Goal: Task Accomplishment & Management: Use online tool/utility

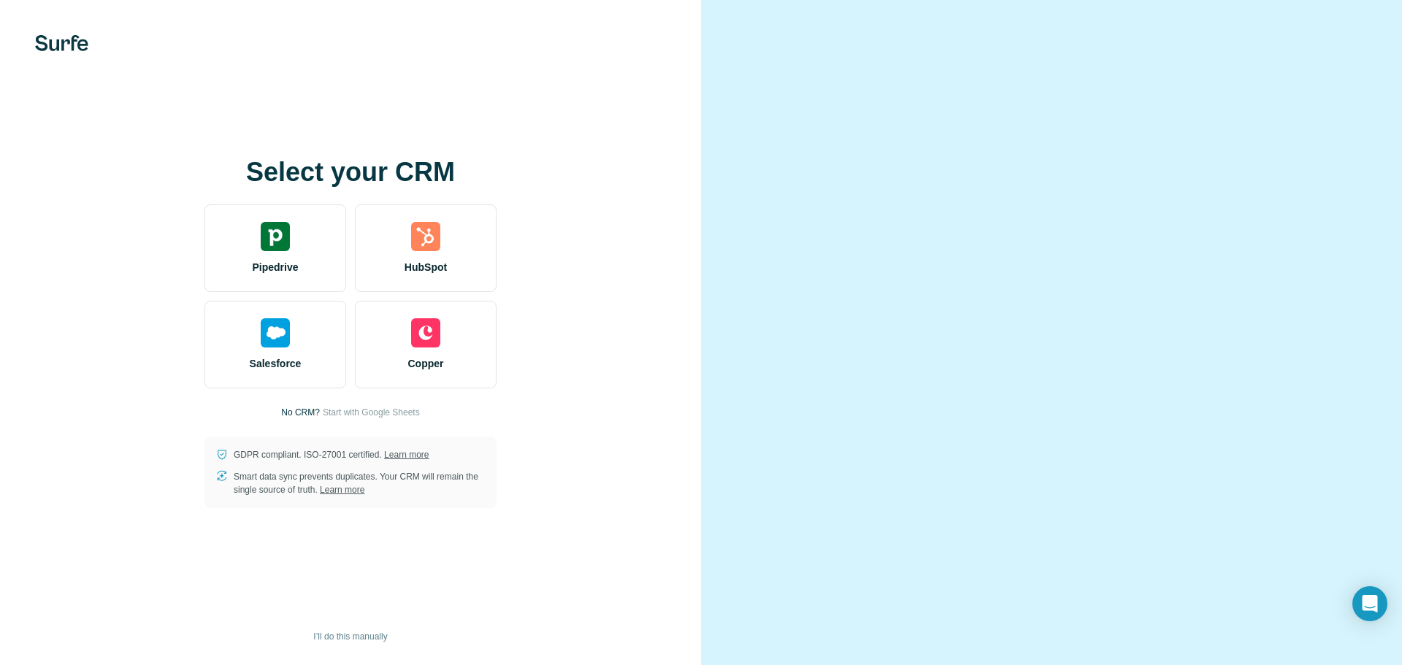
click at [914, 464] on video at bounding box center [1052, 333] width 526 height 263
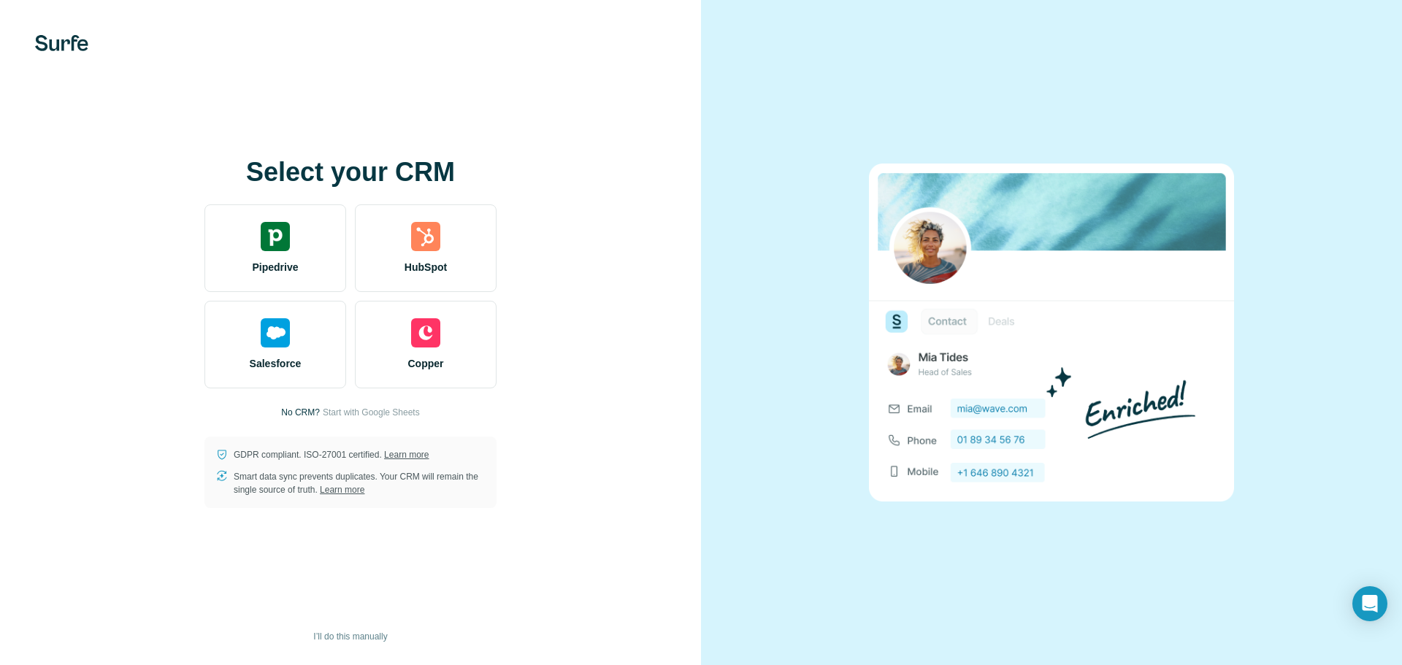
click at [540, 63] on div "Select your CRM Pipedrive HubSpot Salesforce Copper No CRM? Start with Google S…" at bounding box center [350, 332] width 701 height 665
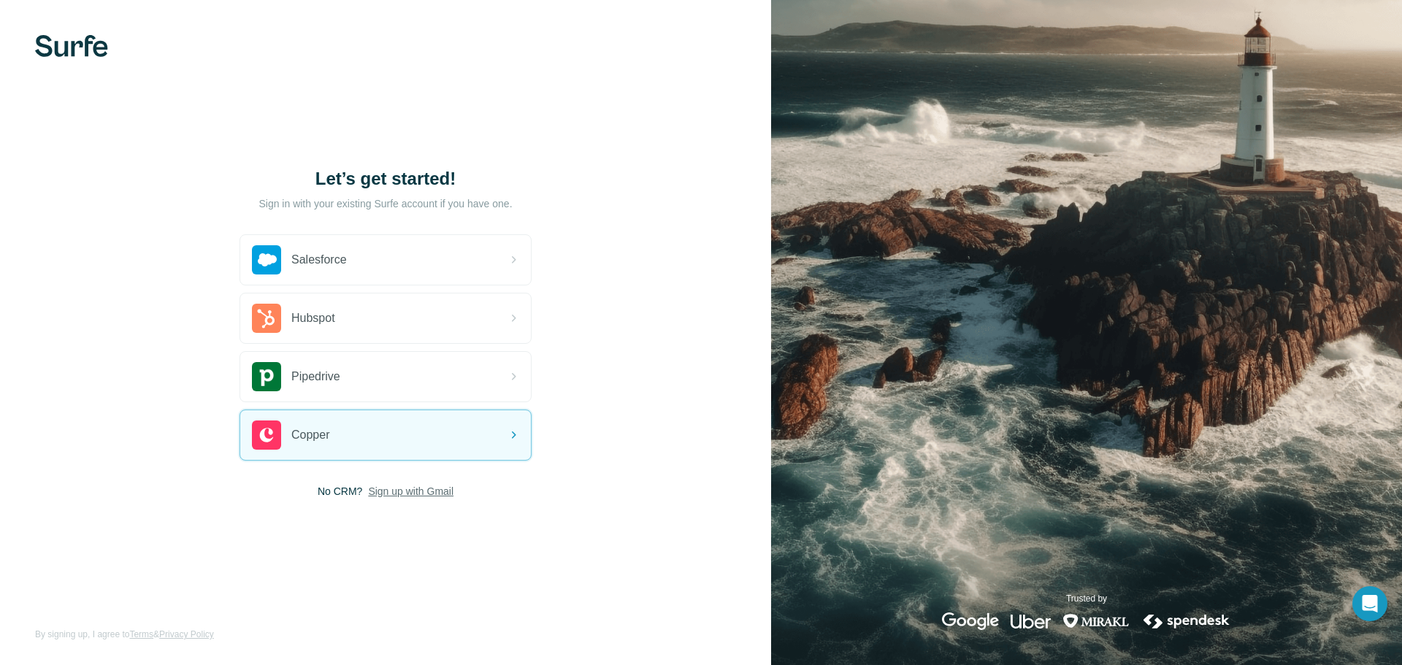
click at [405, 486] on span "Sign up with Gmail" at bounding box center [410, 491] width 85 height 15
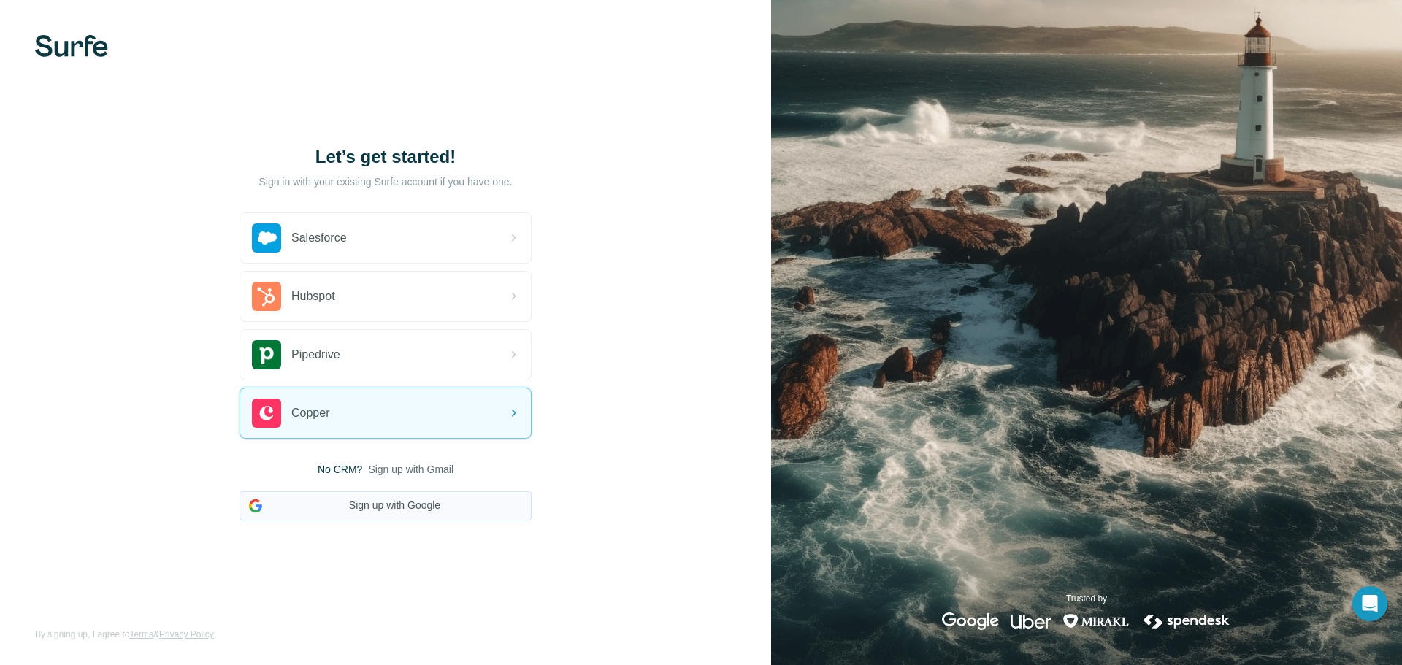
click at [467, 505] on button "Sign up with Google" at bounding box center [386, 505] width 292 height 29
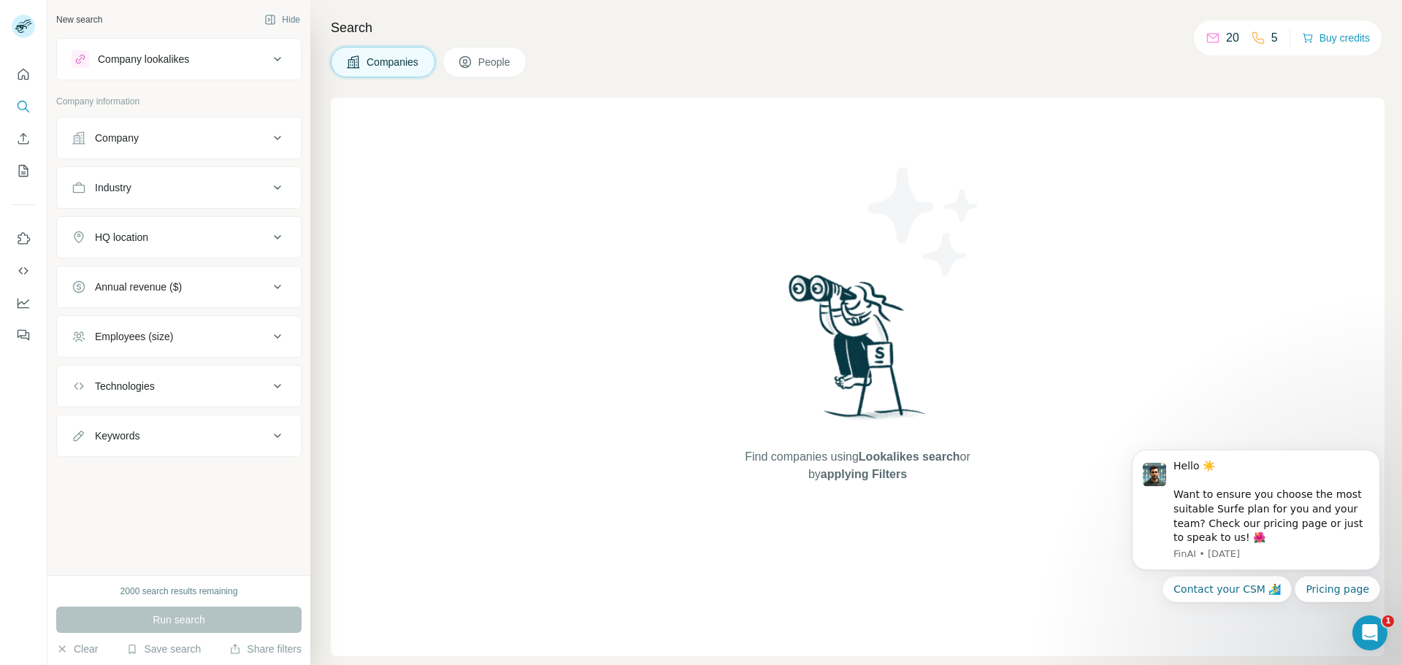
click at [1394, 433] on body "Hello ☀️ Want to ensure you choose the most suitable Surfe plan for you and you…" at bounding box center [1256, 513] width 280 height 212
click at [223, 66] on div "Company lookalikes" at bounding box center [170, 59] width 197 height 18
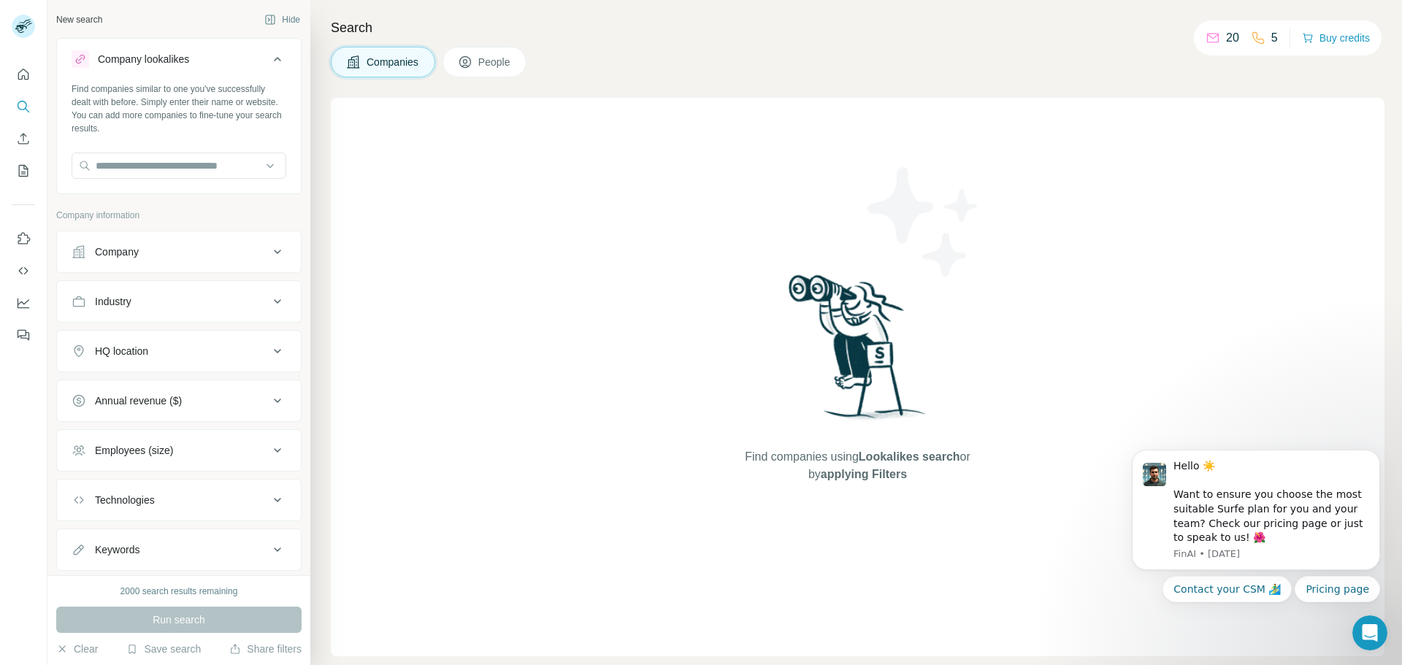
click at [223, 66] on div "Company lookalikes" at bounding box center [170, 59] width 197 height 18
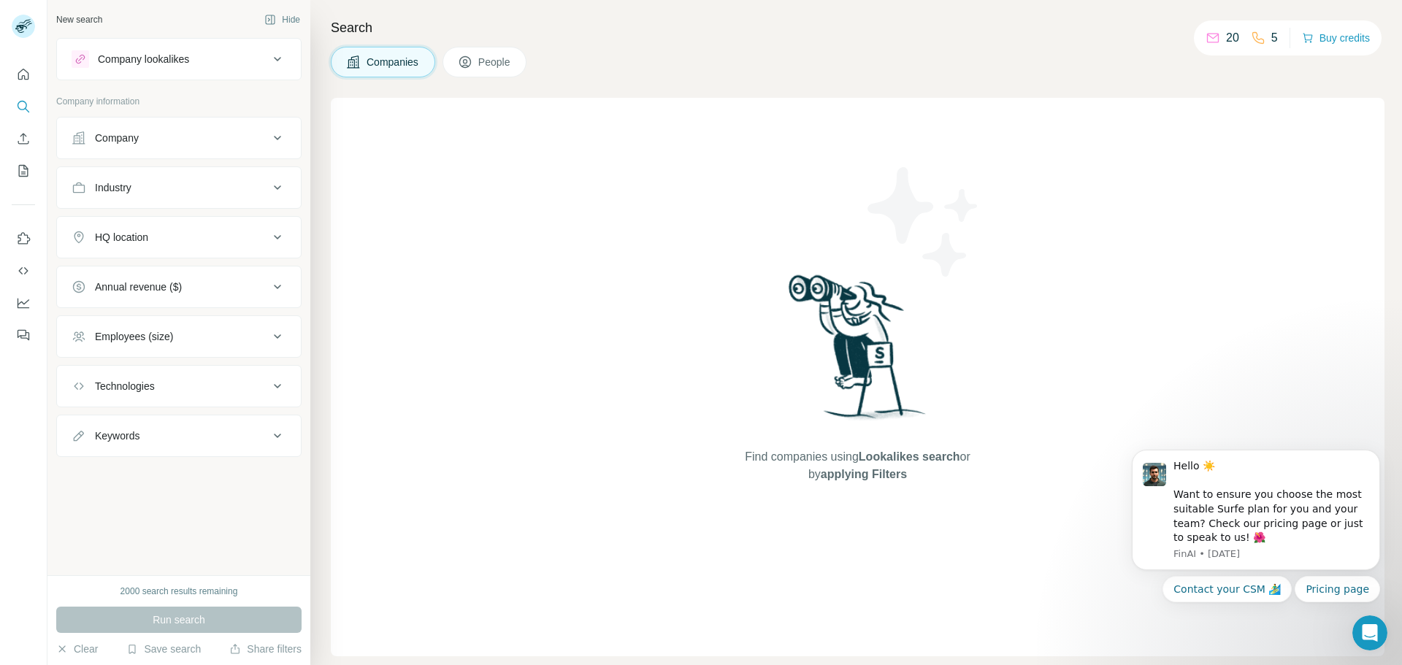
click at [248, 145] on div "Company" at bounding box center [170, 138] width 197 height 15
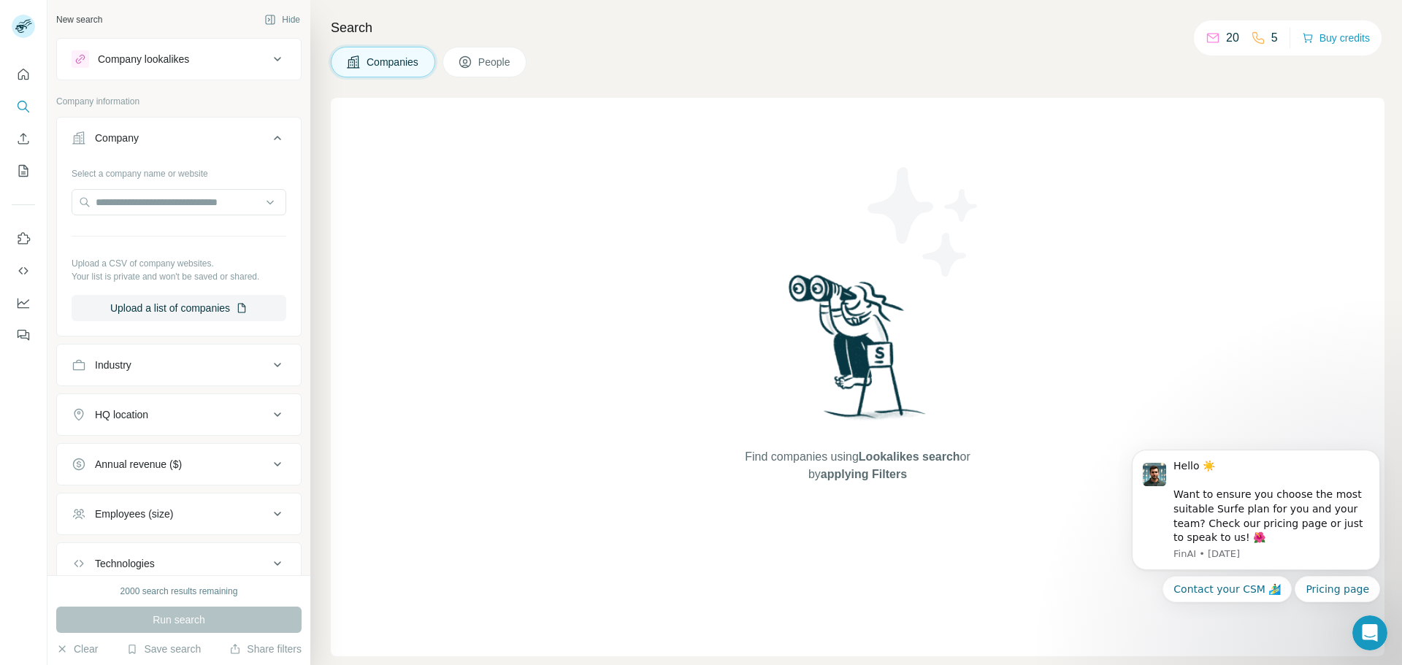
click at [248, 145] on div "Company" at bounding box center [170, 138] width 197 height 15
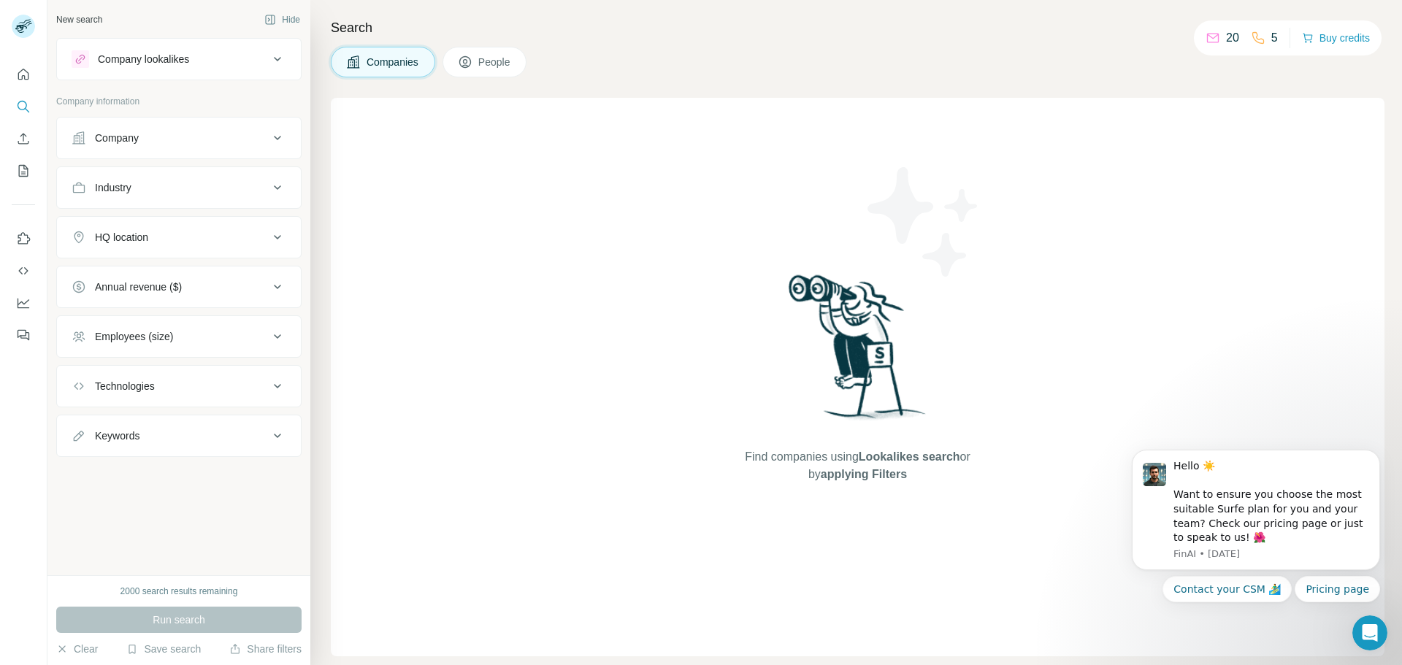
click at [265, 296] on button "Annual revenue ($)" at bounding box center [179, 286] width 244 height 35
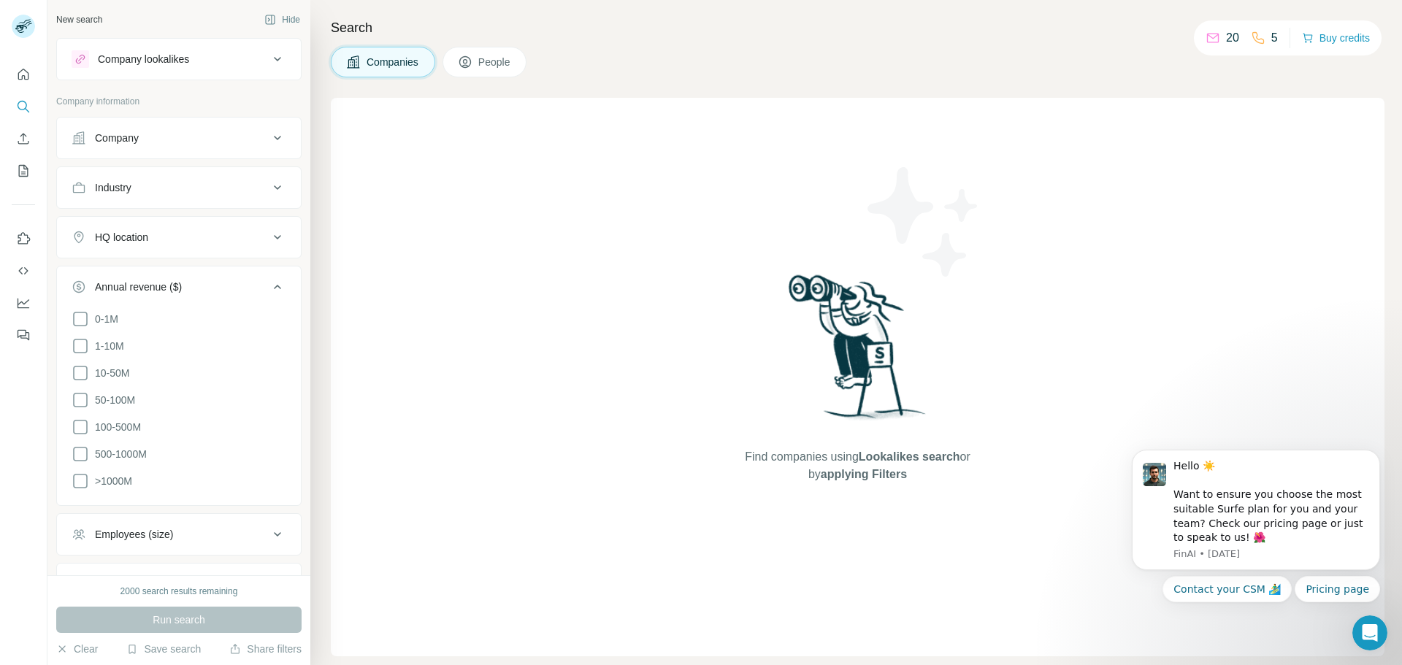
click at [265, 296] on button "Annual revenue ($)" at bounding box center [179, 289] width 244 height 41
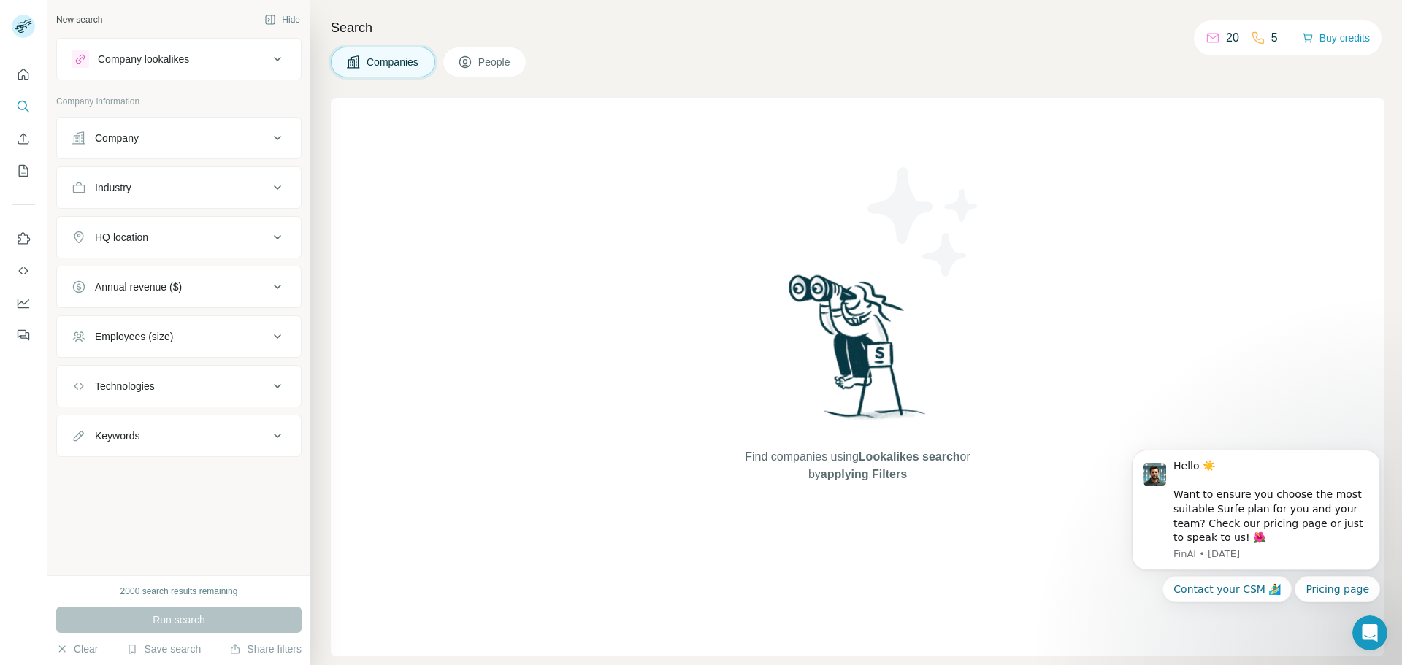
click at [1215, 37] on div "20" at bounding box center [1223, 38] width 34 height 18
click at [1260, 37] on div "5" at bounding box center [1264, 38] width 27 height 18
click at [696, 370] on div "Find companies using Lookalikes search or by applying Filters" at bounding box center [858, 377] width 1054 height 559
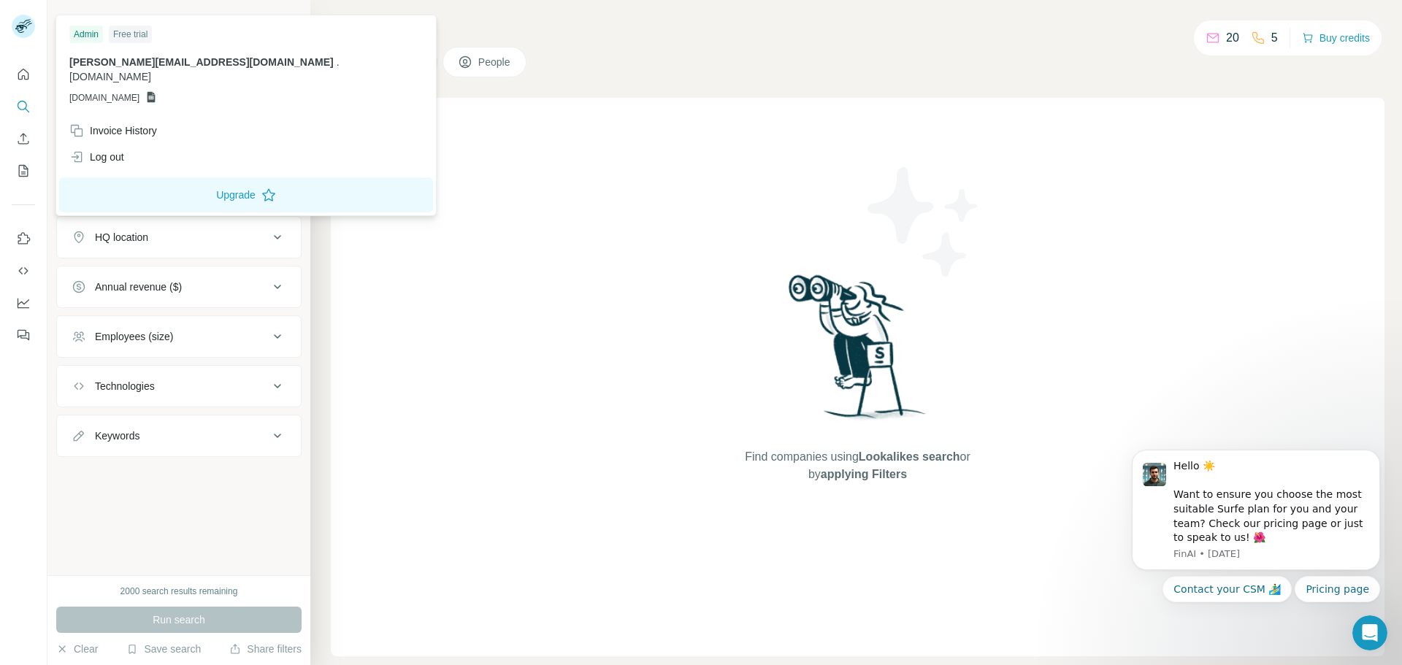
click at [29, 31] on rect at bounding box center [23, 26] width 23 height 23
click at [26, 78] on icon "Quick start" at bounding box center [23, 74] width 15 height 15
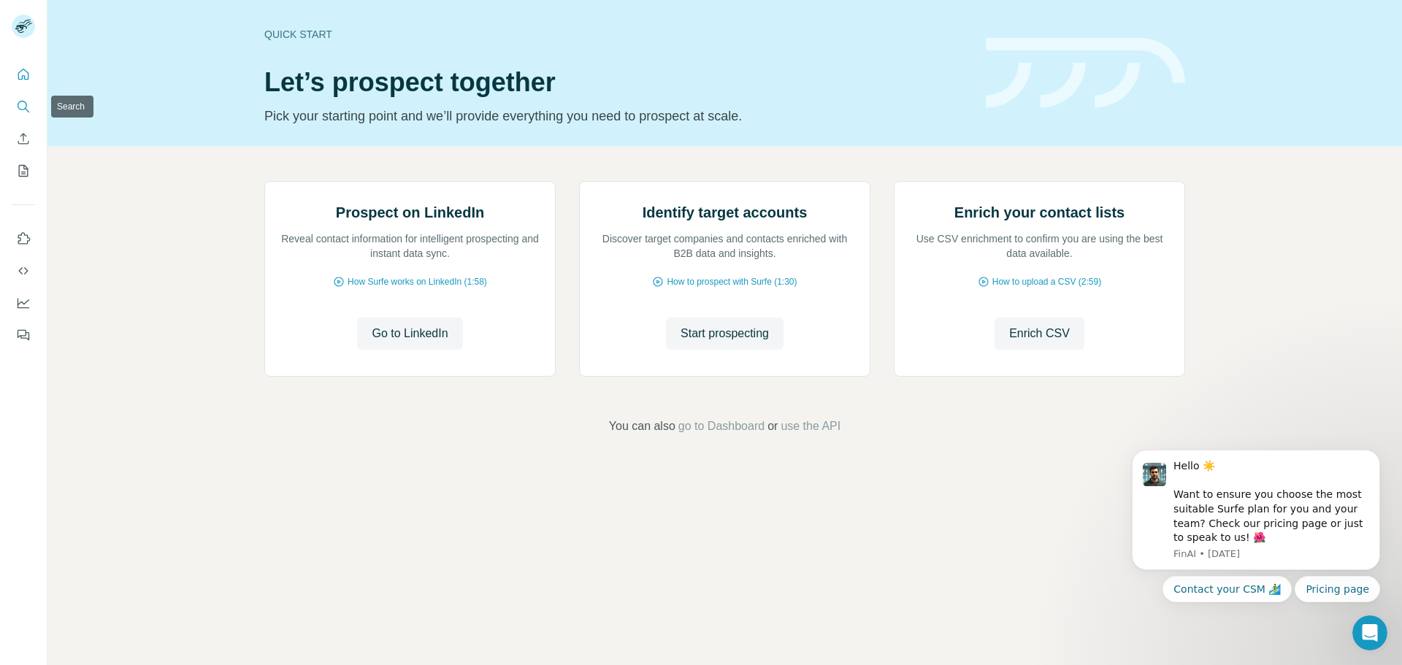
click at [21, 97] on button "Search" at bounding box center [23, 106] width 23 height 26
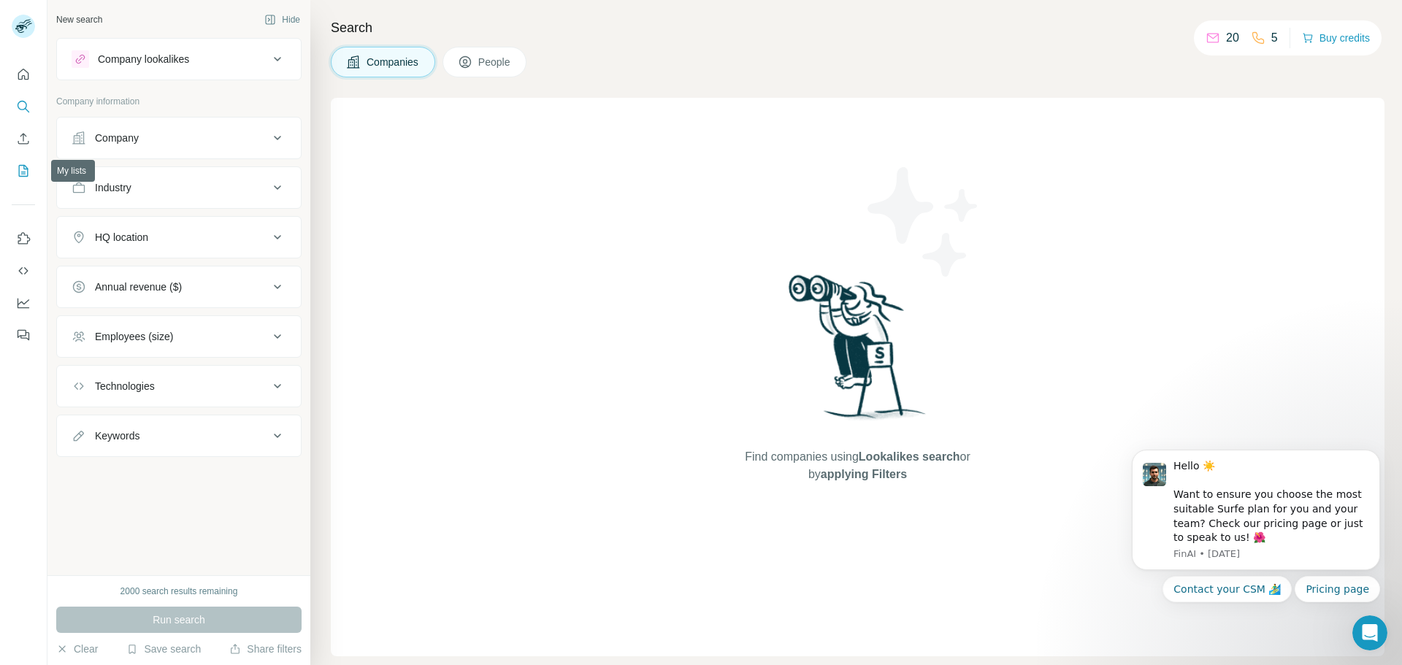
click at [26, 172] on icon "My lists" at bounding box center [23, 171] width 15 height 15
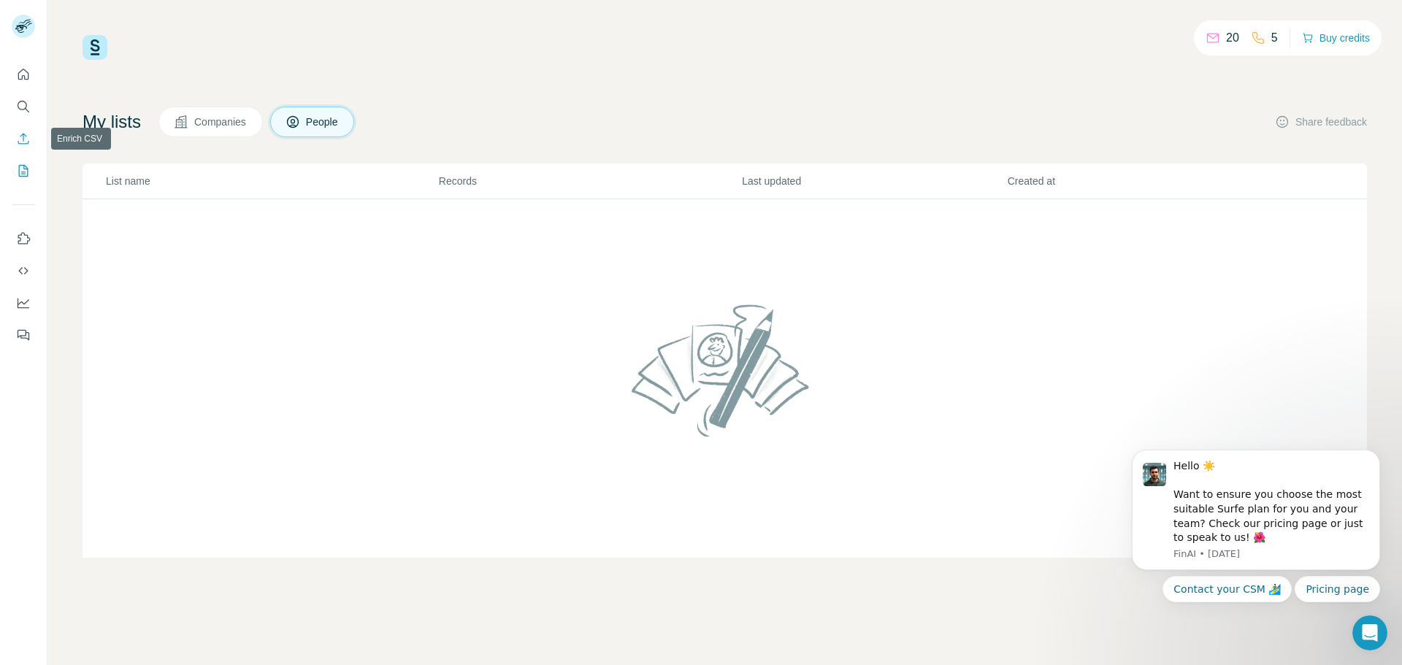
click at [21, 134] on icon "Enrich CSV" at bounding box center [23, 138] width 15 height 15
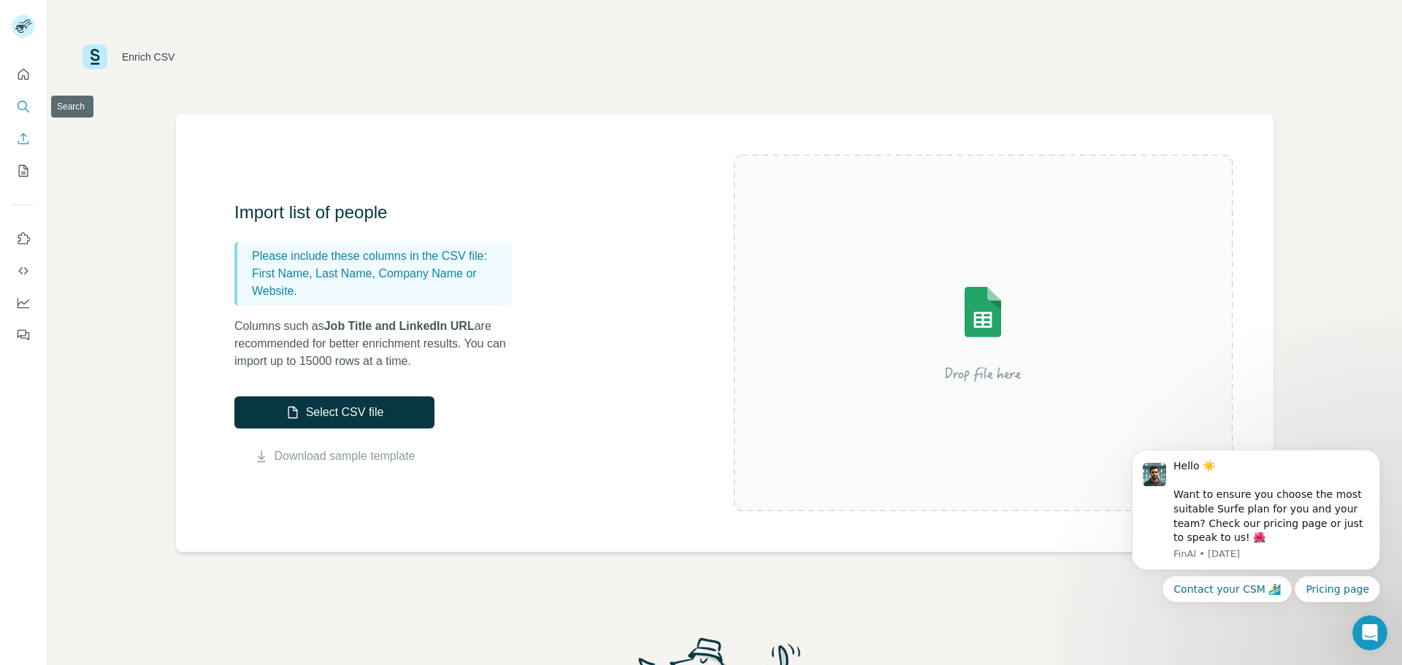
click at [28, 110] on icon "Search" at bounding box center [23, 106] width 15 height 15
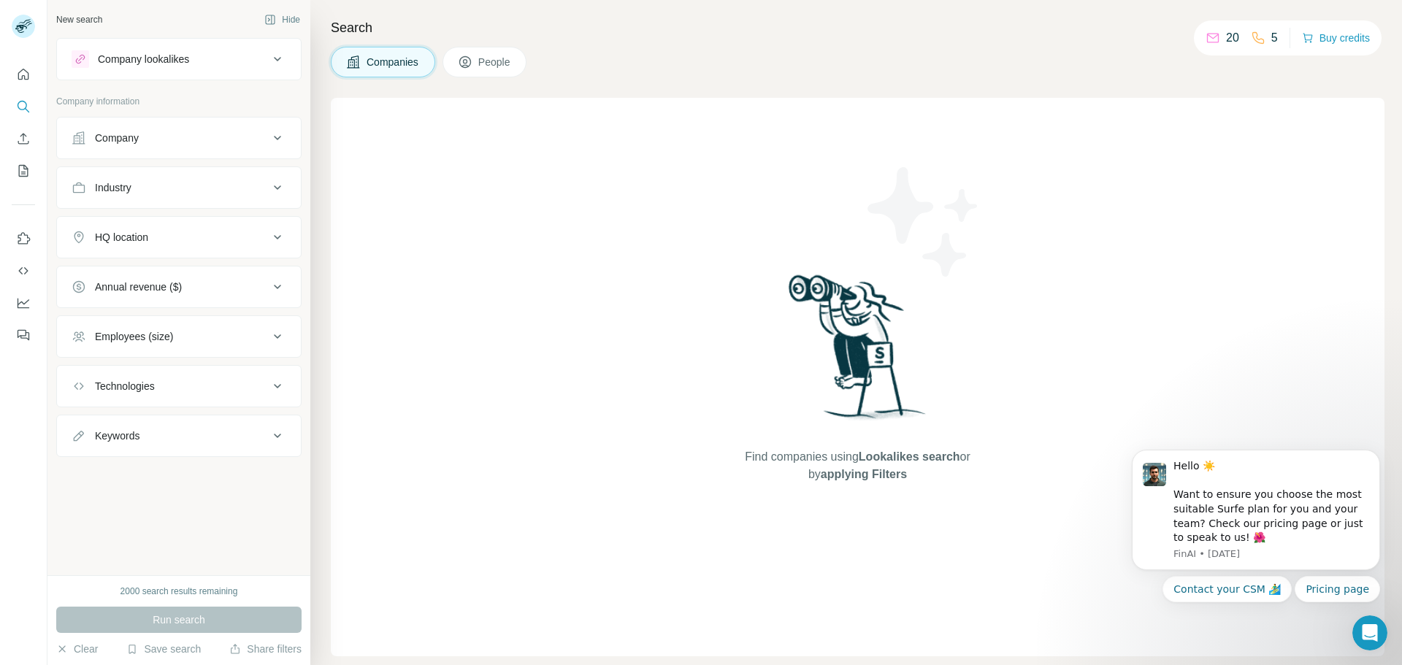
click at [642, 455] on div "Find companies using Lookalikes search or by applying Filters" at bounding box center [858, 377] width 1054 height 559
click at [1226, 37] on p "20" at bounding box center [1232, 38] width 13 height 18
click at [1207, 39] on icon at bounding box center [1213, 38] width 15 height 15
click at [503, 195] on div "Find companies using Lookalikes search or by applying Filters" at bounding box center [858, 377] width 1054 height 559
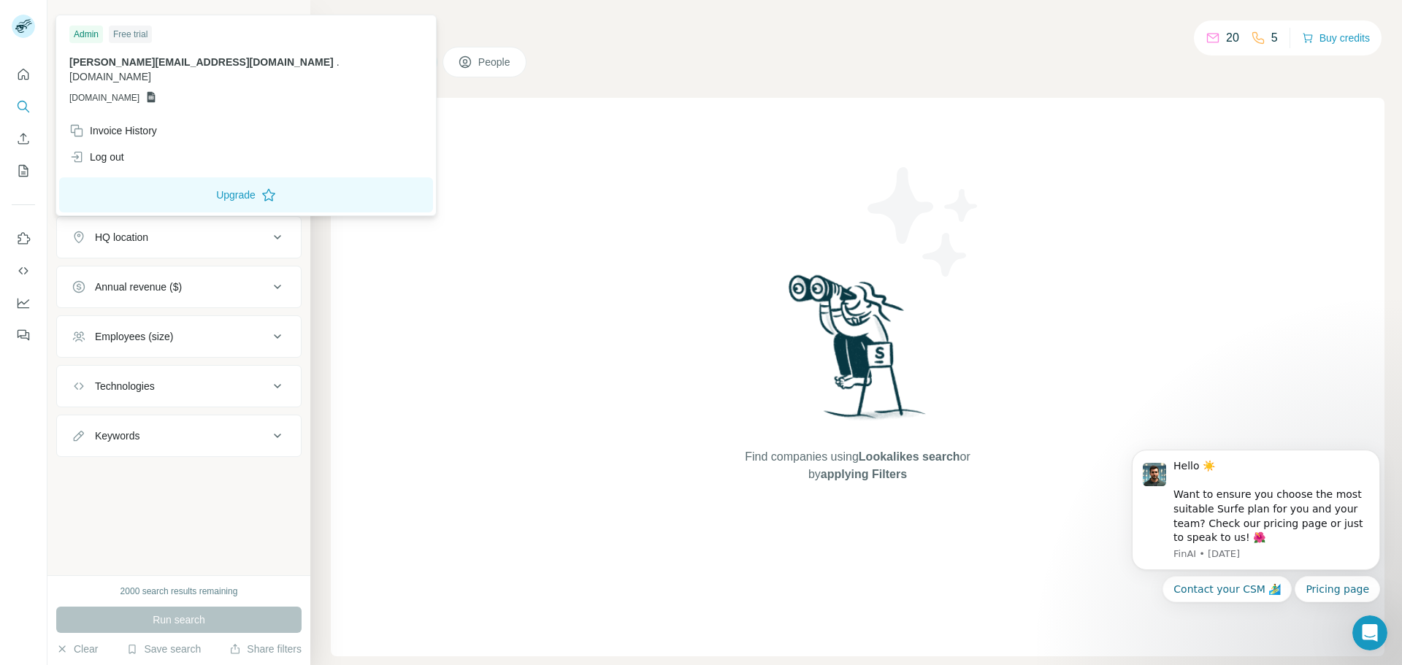
click at [25, 21] on icon at bounding box center [24, 22] width 12 height 4
click at [135, 91] on span "GSHEETSA1CONNECT.COM.AU" at bounding box center [104, 97] width 70 height 13
click at [134, 34] on div "Free trial" at bounding box center [130, 35] width 43 height 18
click at [102, 32] on div "Admin" at bounding box center [86, 35] width 34 height 18
click at [20, 82] on button "Quick start" at bounding box center [23, 74] width 23 height 26
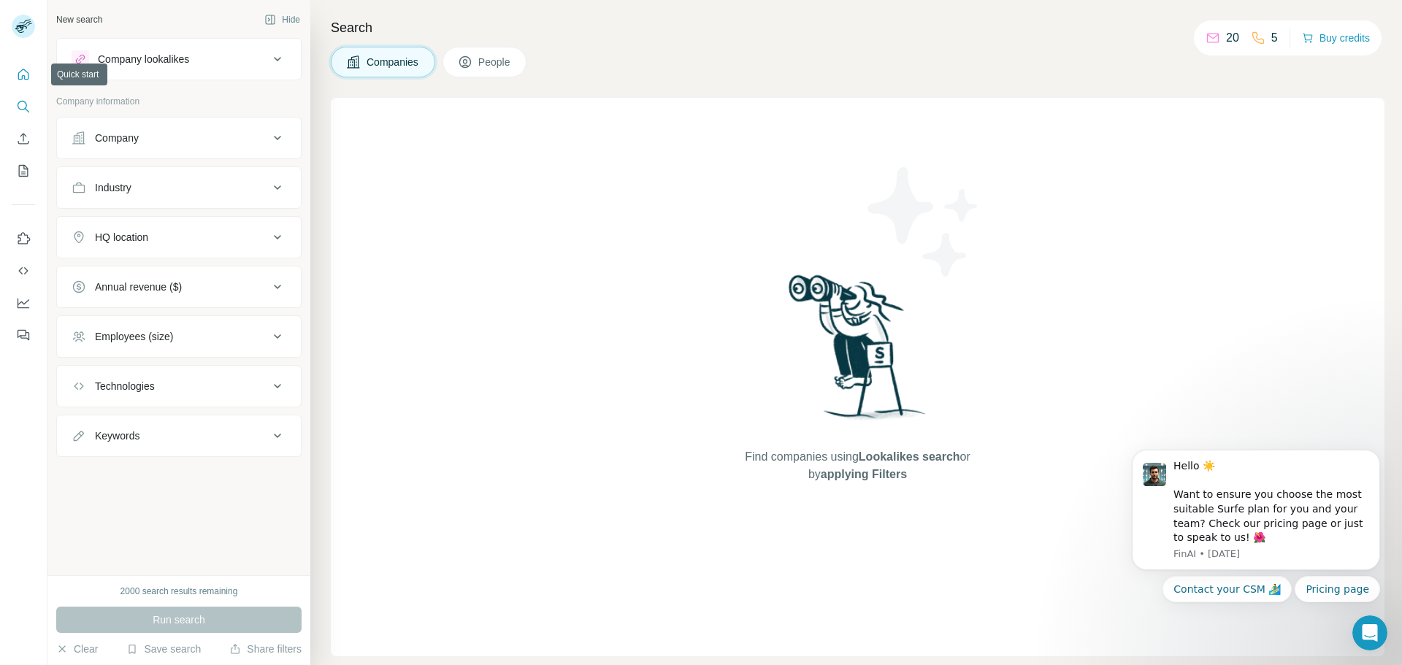
click at [25, 72] on icon "Quick start" at bounding box center [23, 74] width 15 height 15
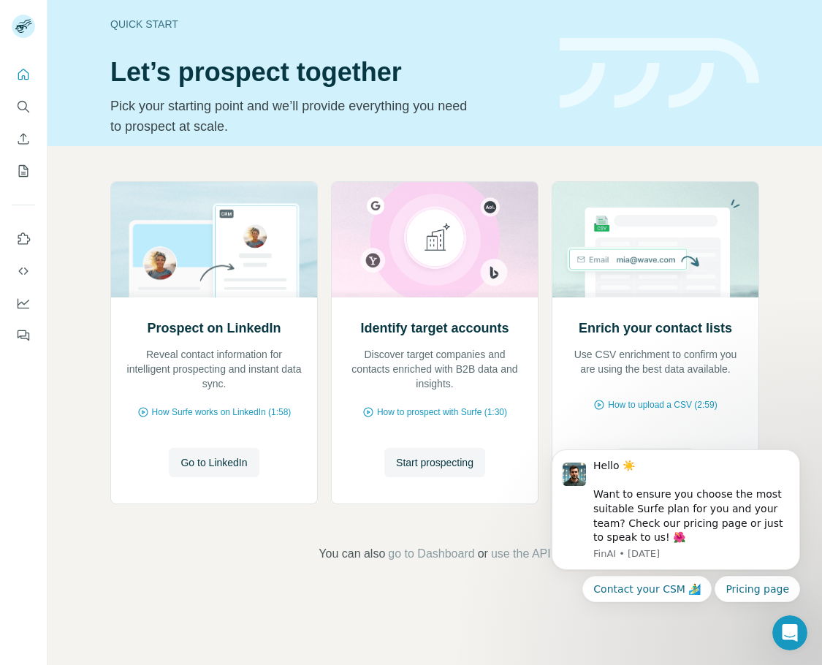
click at [475, 535] on div "Prospect on LinkedIn Reveal contact information for intelligent prospecting and…" at bounding box center [434, 371] width 774 height 451
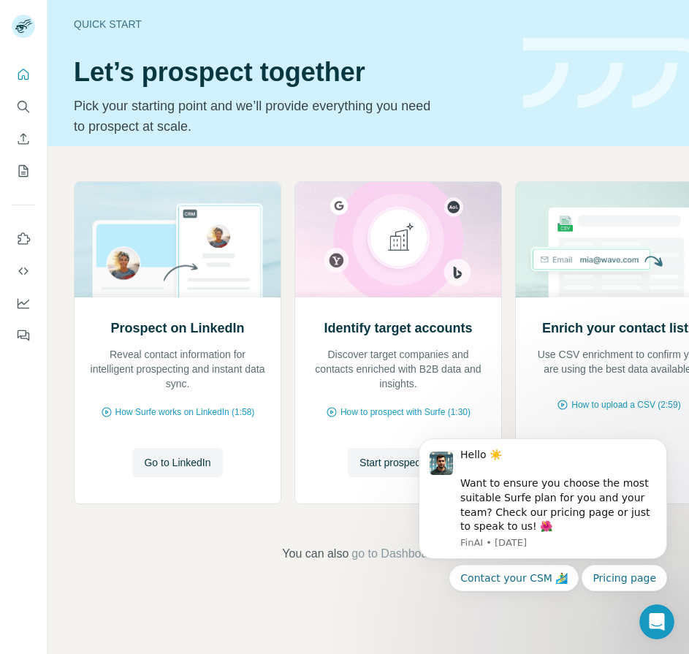
click at [203, 595] on div "Prospect on LinkedIn Reveal contact information for intelligent prospecting and…" at bounding box center [397, 371] width 701 height 451
click at [660, 443] on icon "Dismiss notification" at bounding box center [663, 443] width 8 height 8
